Goal: Information Seeking & Learning: Check status

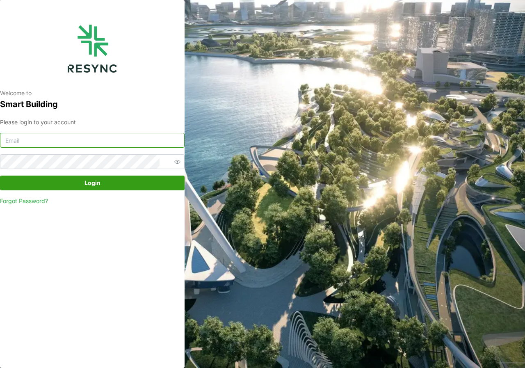
type input "[DOMAIN_NAME][EMAIL_ADDRESS][DOMAIN_NAME]"
click at [99, 184] on span "Login" at bounding box center [93, 183] width 16 height 14
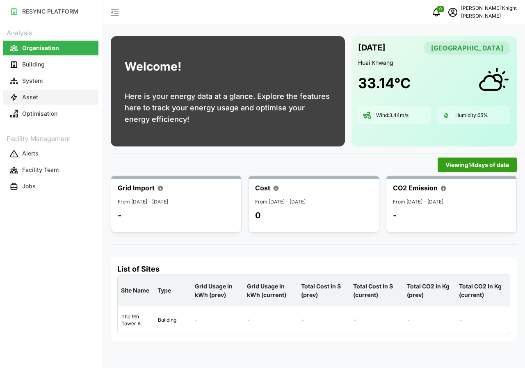
click at [25, 95] on p "Asset" at bounding box center [30, 97] width 16 height 8
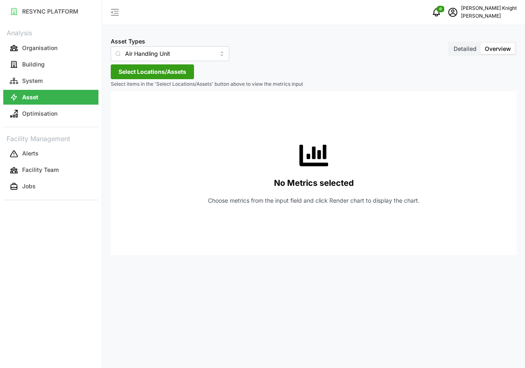
click at [464, 50] on span "Detailed" at bounding box center [465, 48] width 23 height 7
click at [450, 43] on input "Detailed" at bounding box center [450, 43] width 0 height 0
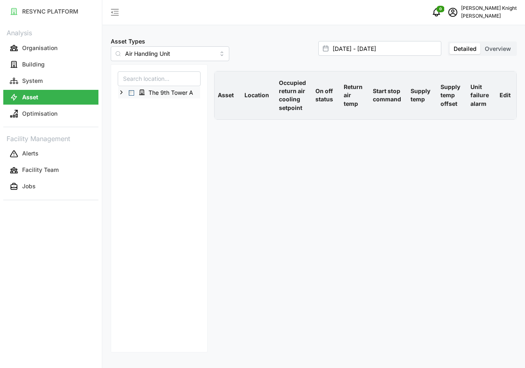
click at [131, 94] on span "Select The 9th Tower A" at bounding box center [131, 92] width 5 height 5
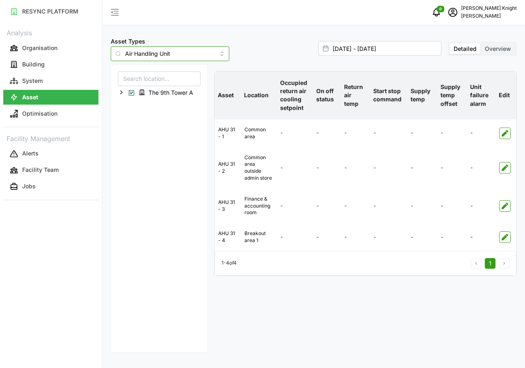
click at [210, 55] on input "Air Handling Unit" at bounding box center [170, 53] width 119 height 15
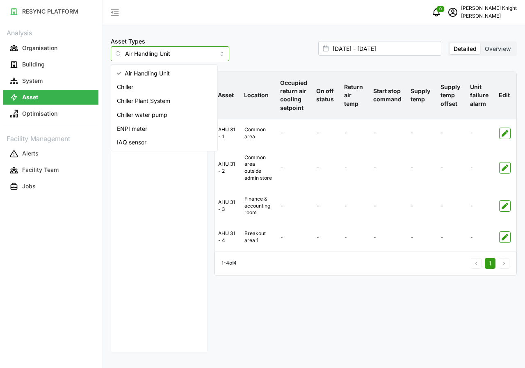
click at [147, 143] on span "IAQ sensor" at bounding box center [132, 142] width 30 height 9
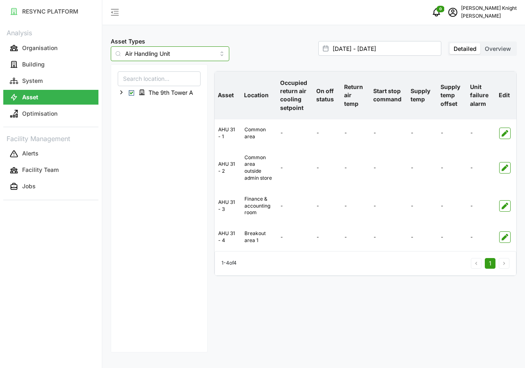
type input "IAQ sensor"
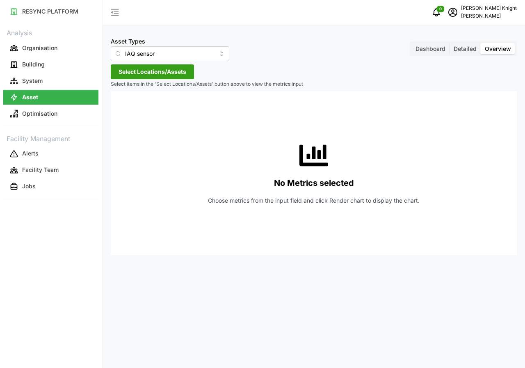
click at [463, 46] on span "Detailed" at bounding box center [465, 48] width 23 height 7
click at [450, 43] on input "Detailed" at bounding box center [450, 43] width 0 height 0
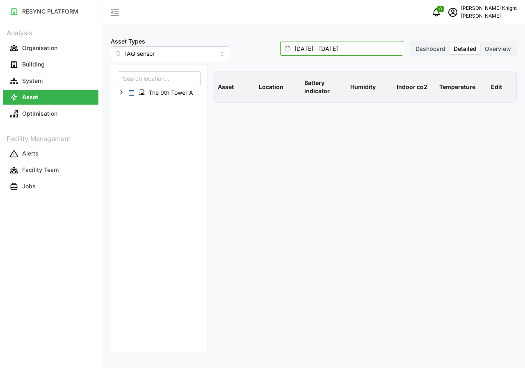
click at [324, 51] on input "17 Sep 2025 - 17 Sep 2025" at bounding box center [341, 48] width 123 height 15
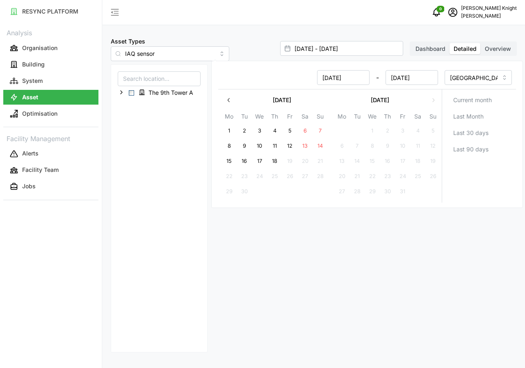
click at [275, 160] on button "18" at bounding box center [275, 161] width 15 height 15
type input "17 Sep 2025 - 18 Sep 2025"
type input "18 Sep 2025"
click at [275, 160] on button "18" at bounding box center [275, 161] width 15 height 15
type input "18 Sep 2025 - 18 Sep 2025"
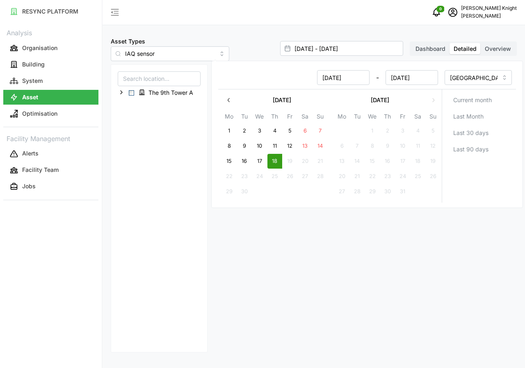
type input "18 Sep 2025"
click at [275, 160] on button "18" at bounding box center [275, 161] width 15 height 15
click at [131, 93] on span "Select The 9th Tower A" at bounding box center [131, 92] width 5 height 5
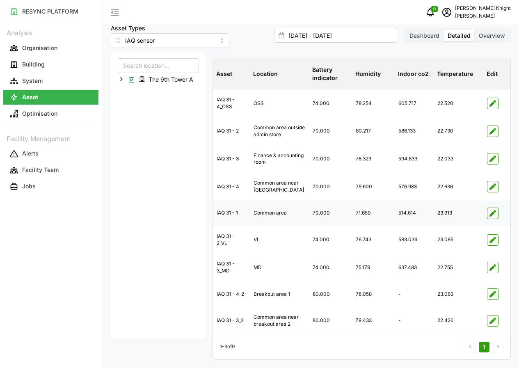
scroll to position [31, 0]
